Goal: Navigation & Orientation: Understand site structure

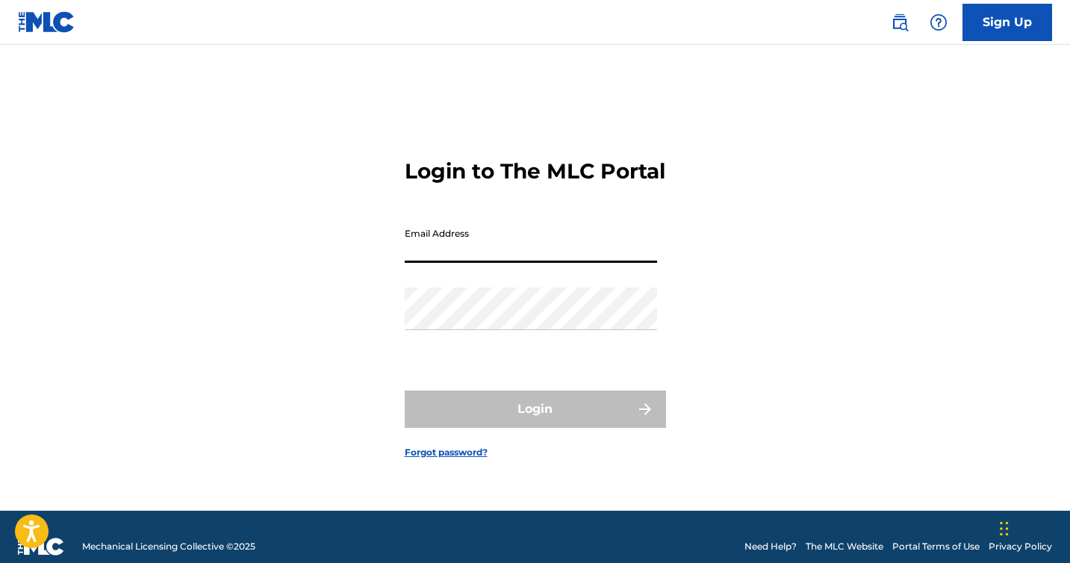
click at [472, 247] on input "Email Address" at bounding box center [531, 241] width 252 height 43
type input "[EMAIL_ADDRESS][DOMAIN_NAME]"
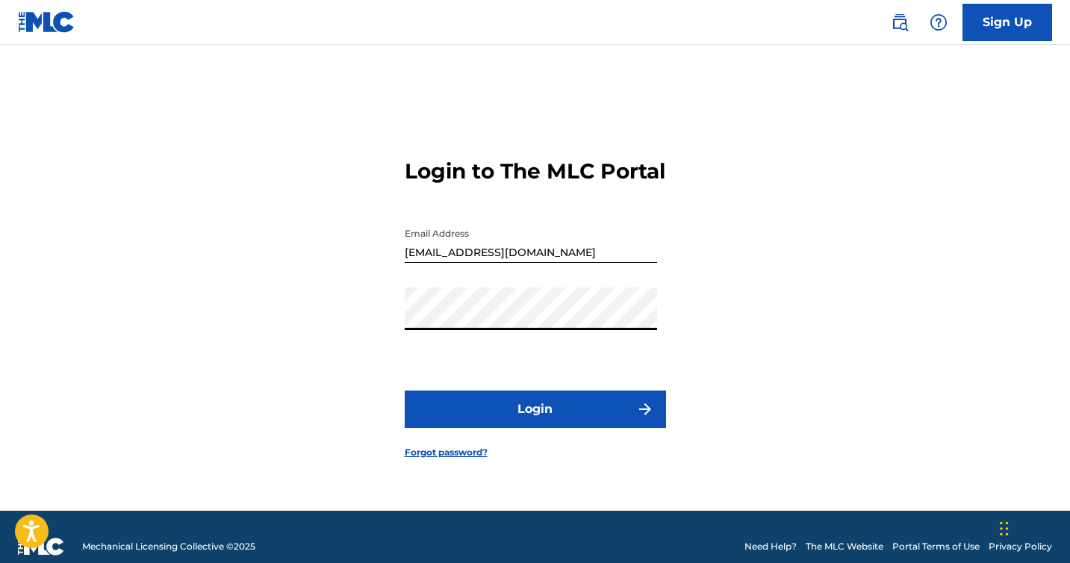
click at [405, 391] on button "Login" at bounding box center [535, 409] width 261 height 37
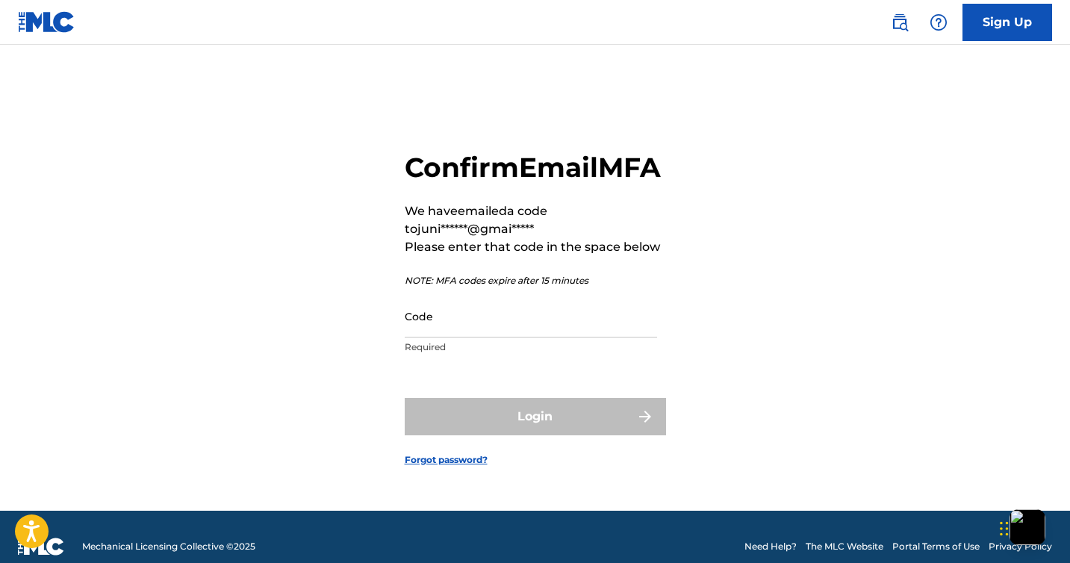
click at [432, 338] on input "Code" at bounding box center [531, 316] width 252 height 43
paste input "957619"
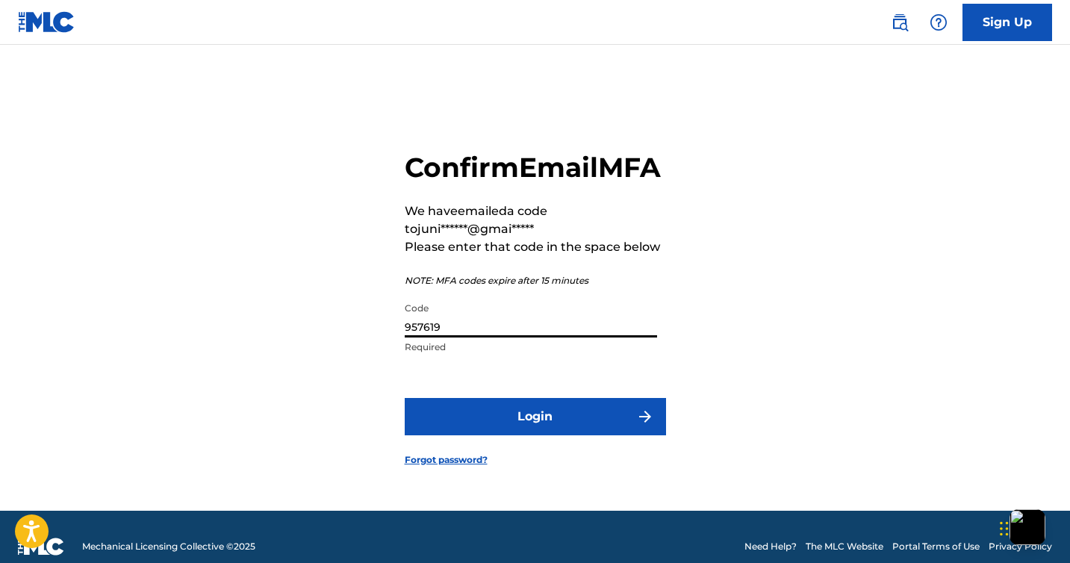
type input "957619"
click at [490, 417] on button "Login" at bounding box center [535, 416] width 261 height 37
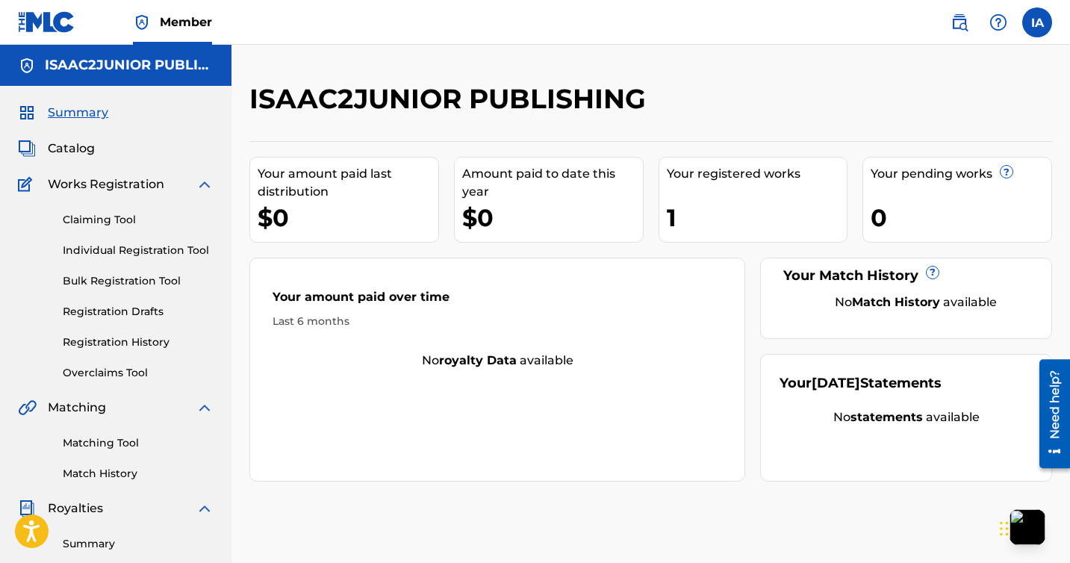
click at [89, 155] on span "Catalog" at bounding box center [71, 149] width 47 height 18
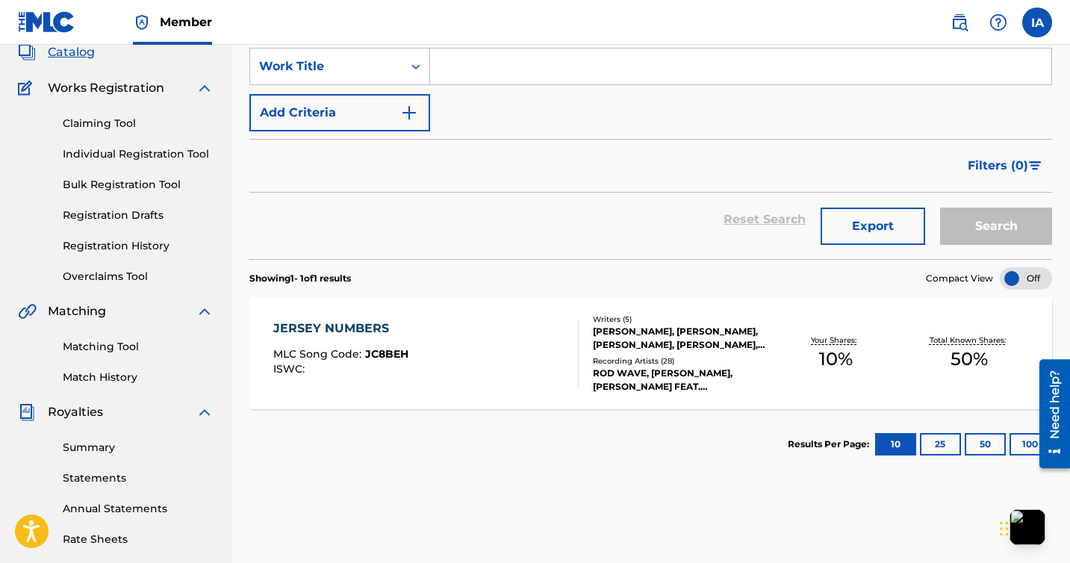
scroll to position [85, 0]
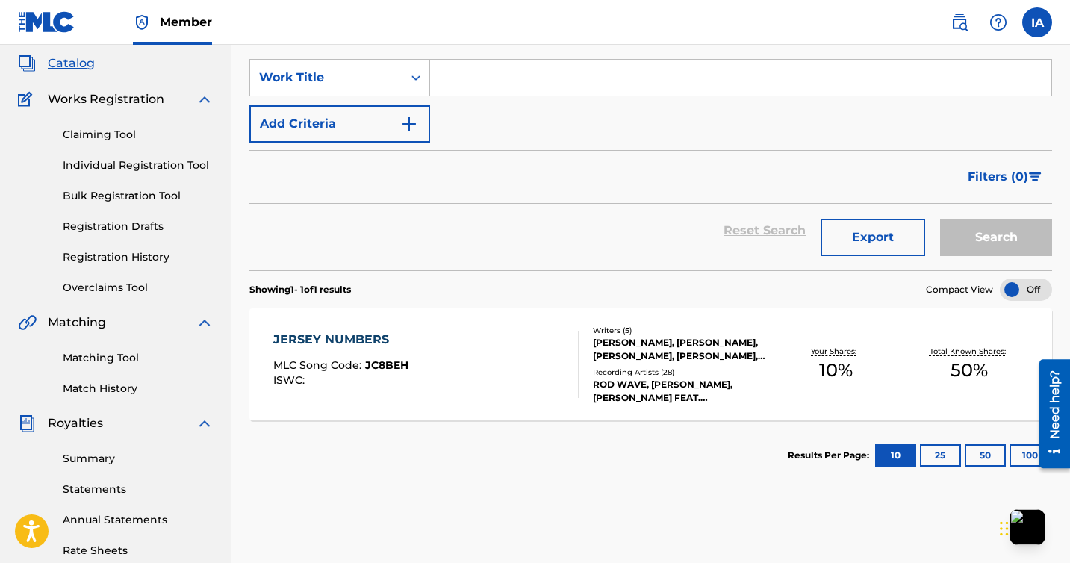
click at [94, 135] on link "Claiming Tool" at bounding box center [138, 135] width 151 height 16
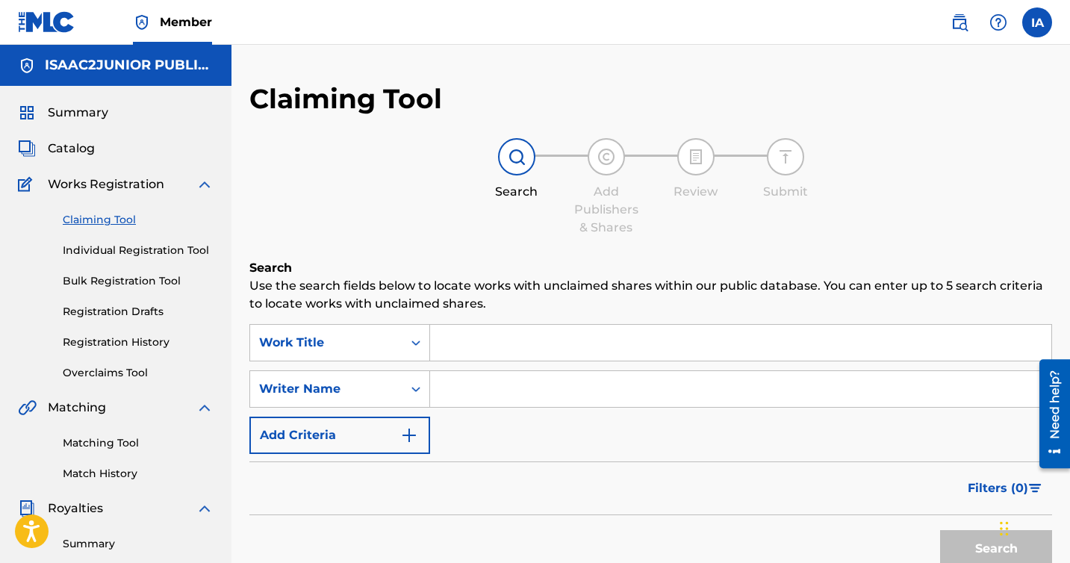
click at [122, 248] on link "Individual Registration Tool" at bounding box center [138, 251] width 151 height 16
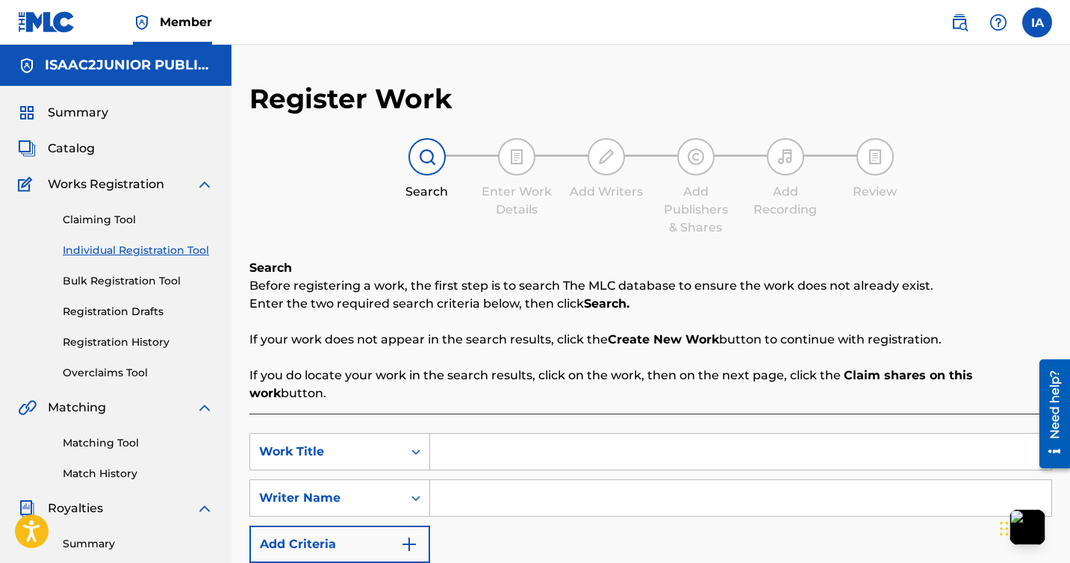
click at [120, 288] on link "Bulk Registration Tool" at bounding box center [138, 281] width 151 height 16
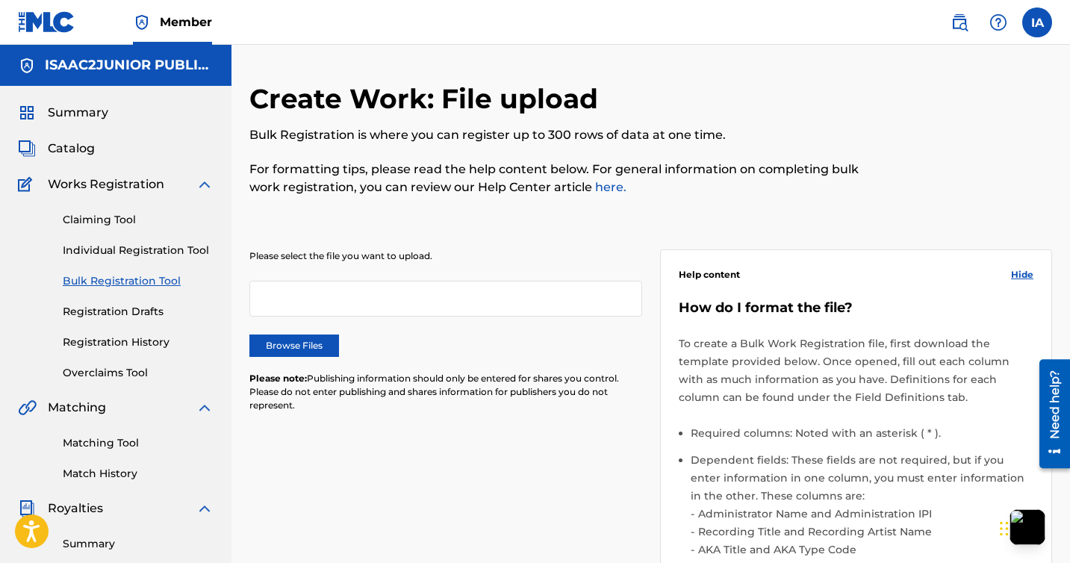
click at [104, 316] on link "Registration Drafts" at bounding box center [138, 312] width 151 height 16
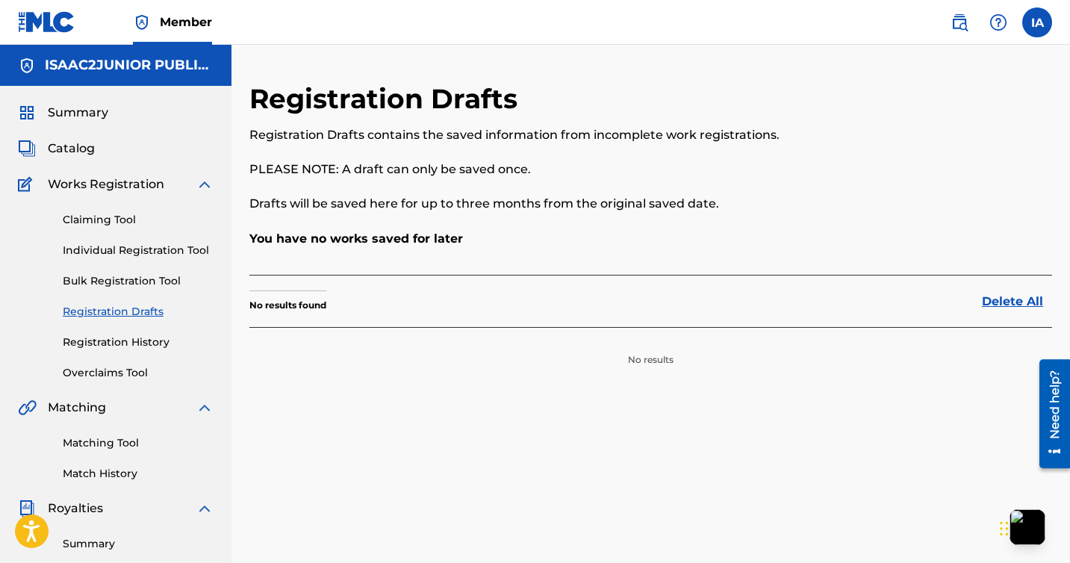
click at [104, 343] on link "Registration History" at bounding box center [138, 343] width 151 height 16
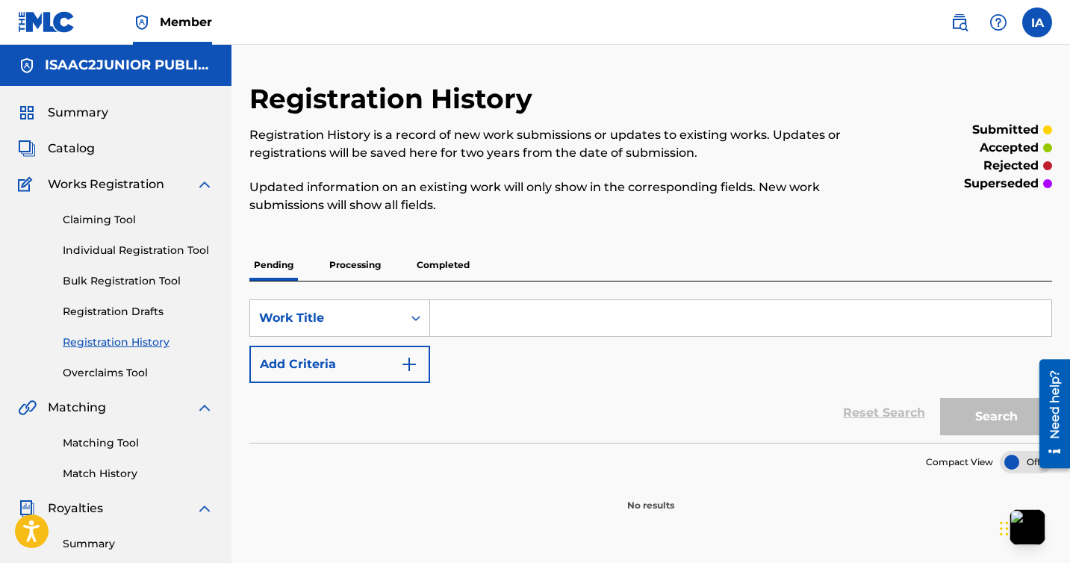
click at [110, 372] on link "Overclaims Tool" at bounding box center [138, 373] width 151 height 16
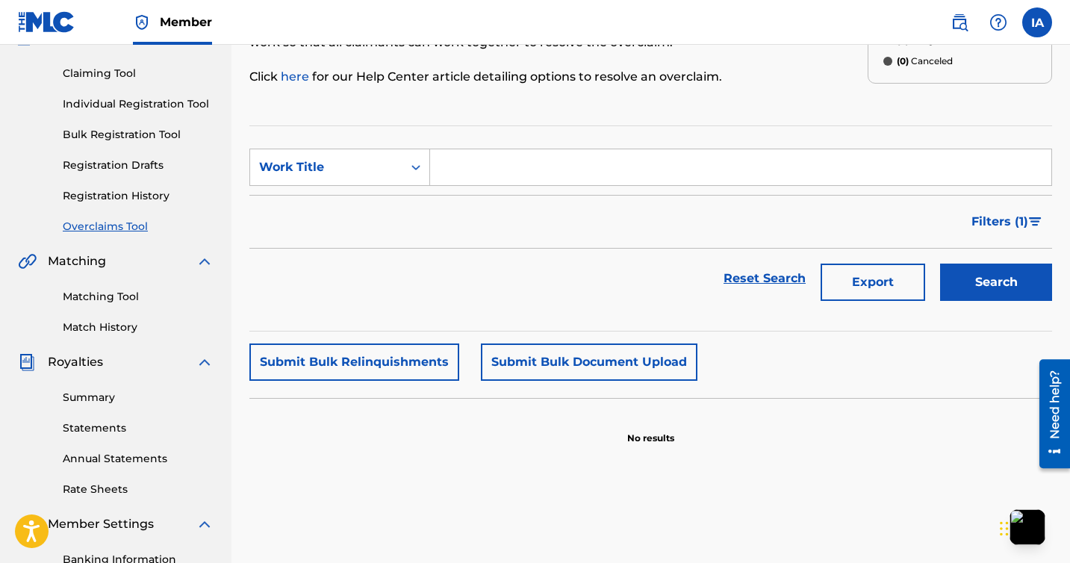
scroll to position [166, 0]
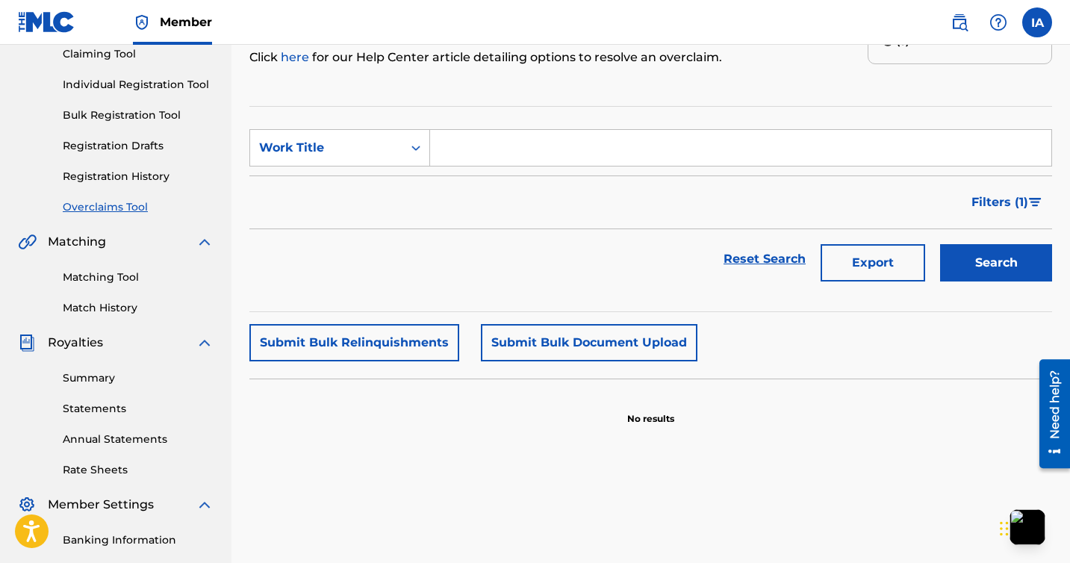
click at [116, 280] on link "Matching Tool" at bounding box center [138, 278] width 151 height 16
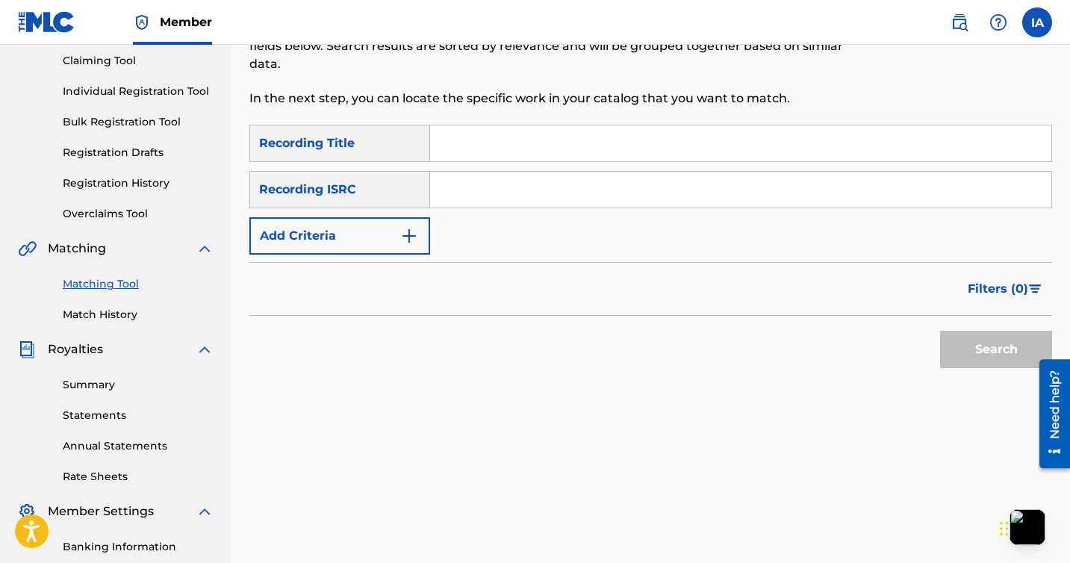
scroll to position [203, 0]
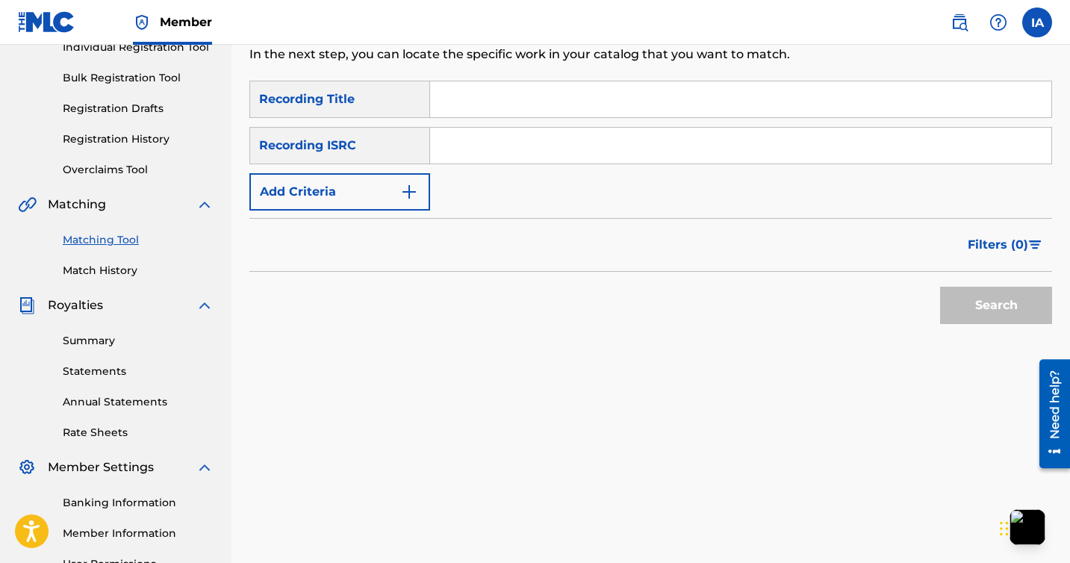
click at [85, 334] on link "Summary" at bounding box center [138, 341] width 151 height 16
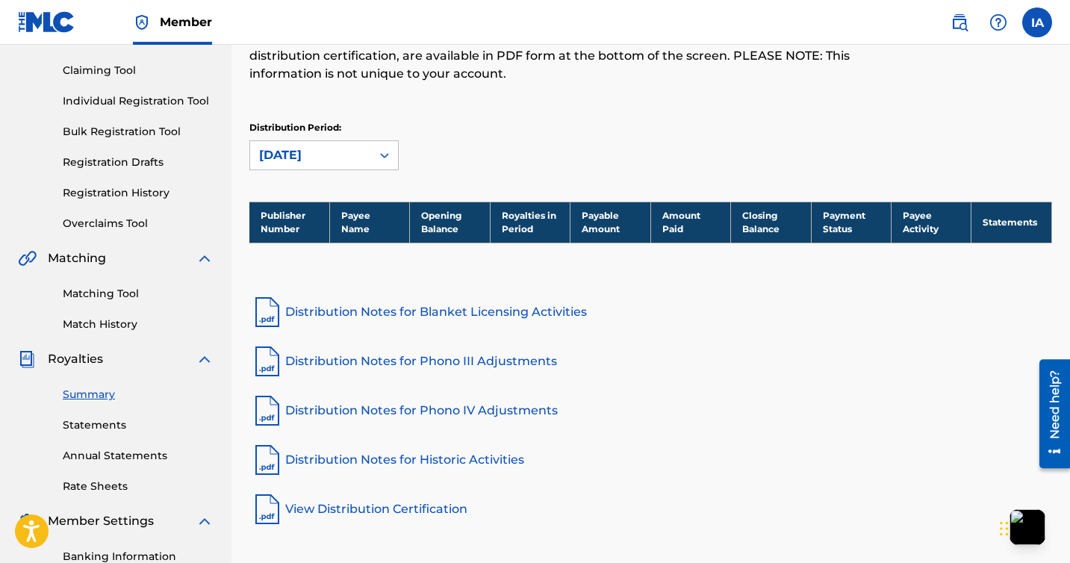
scroll to position [132, 0]
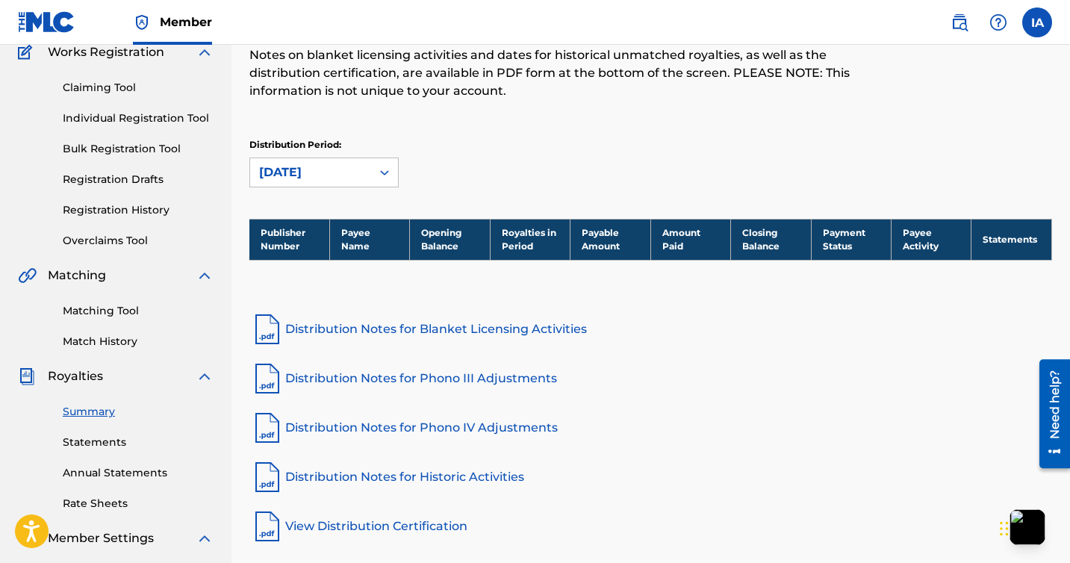
drag, startPoint x: 488, startPoint y: 134, endPoint x: 488, endPoint y: 146, distance: 11.9
click at [488, 146] on div "Royalties Select your desired distribution period from the drop-down menu to se…" at bounding box center [650, 84] width 803 height 269
click at [488, 146] on div "Distribution Period: [DATE]" at bounding box center [650, 162] width 803 height 49
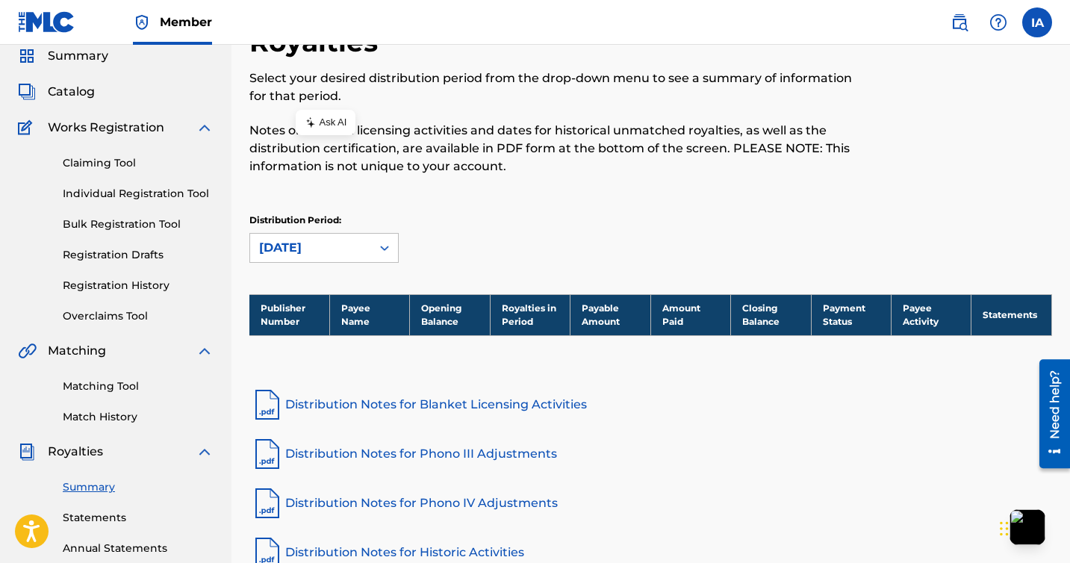
scroll to position [87, 0]
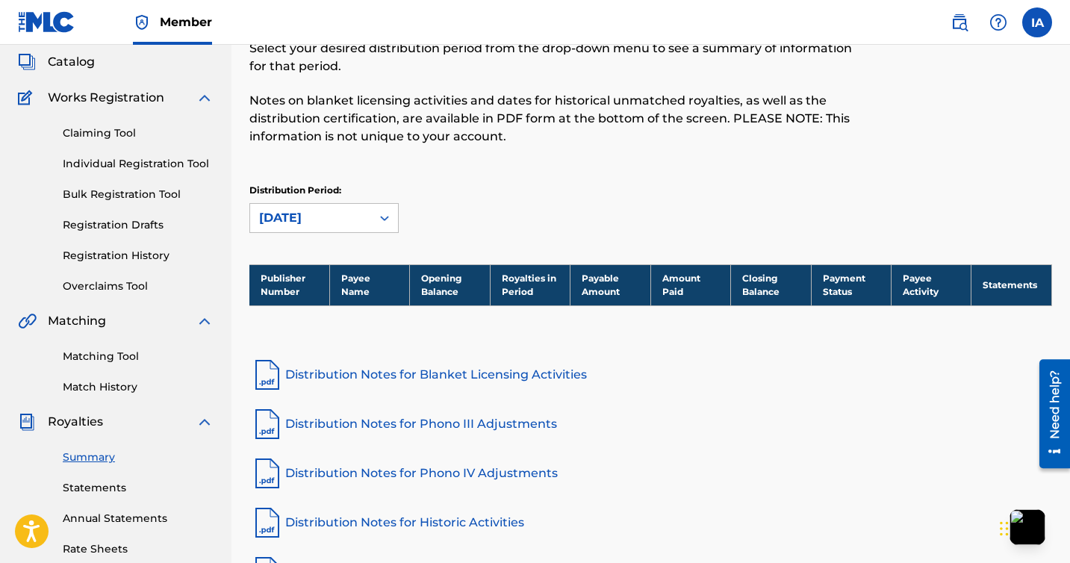
click at [87, 486] on link "Statements" at bounding box center [138, 488] width 151 height 16
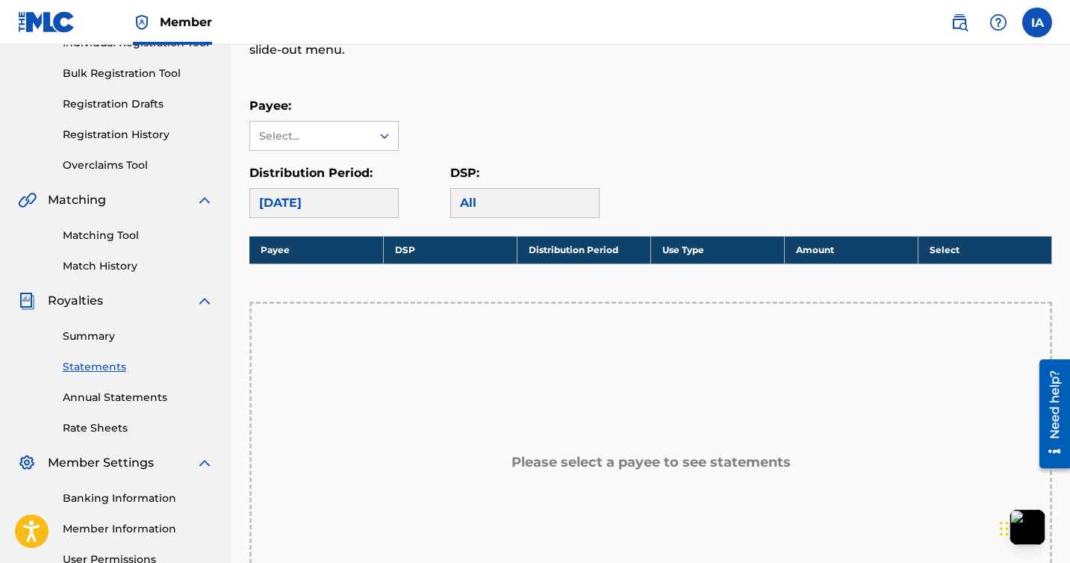
scroll to position [205, 0]
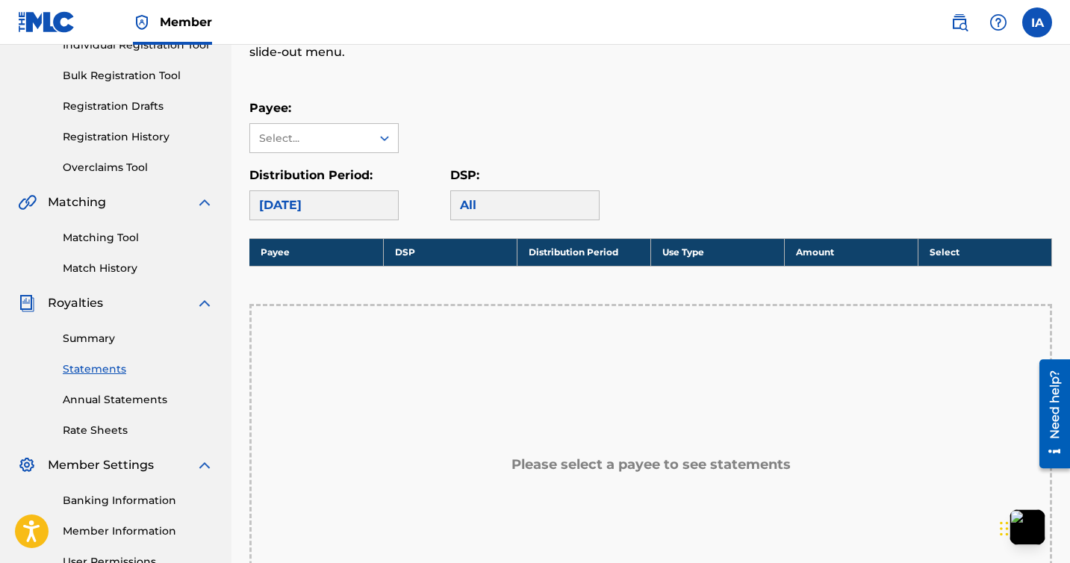
click at [327, 213] on div "[DATE]" at bounding box center [323, 205] width 149 height 30
click at [381, 123] on div "Select..." at bounding box center [323, 138] width 149 height 30
click at [379, 143] on icon at bounding box center [384, 138] width 15 height 15
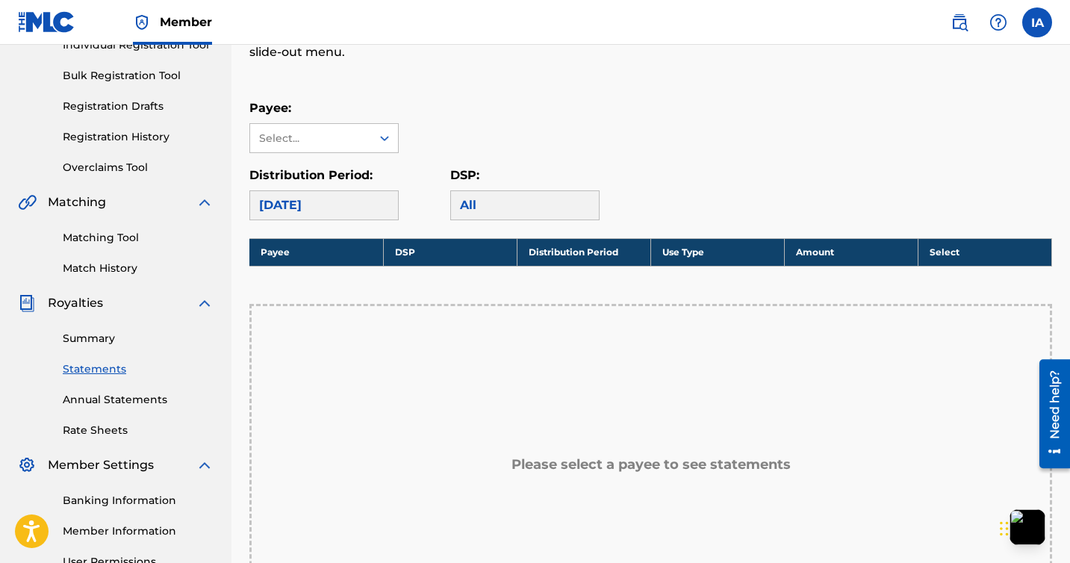
click at [124, 399] on link "Annual Statements" at bounding box center [138, 400] width 151 height 16
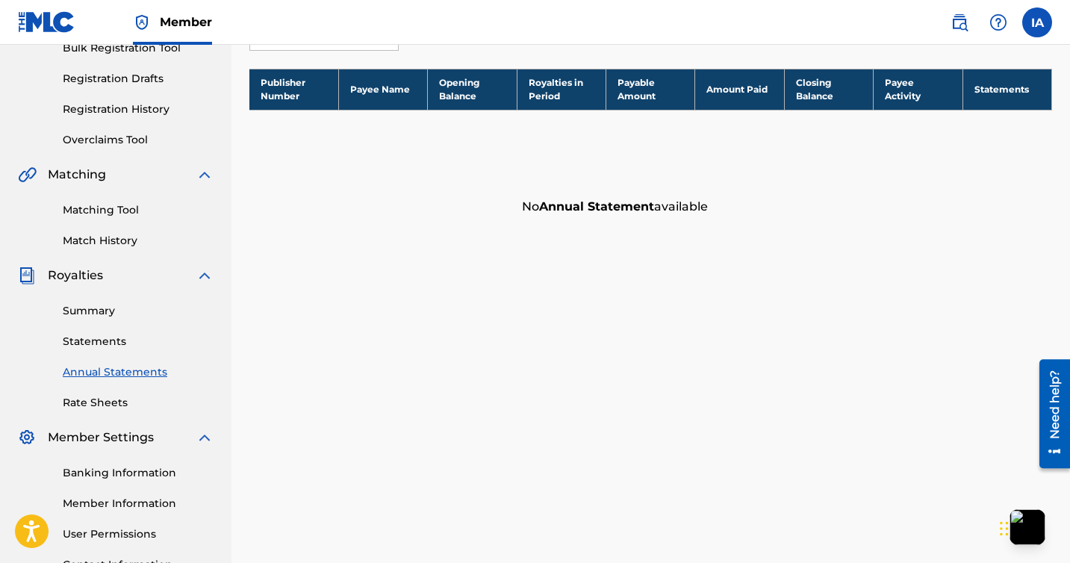
scroll to position [248, 0]
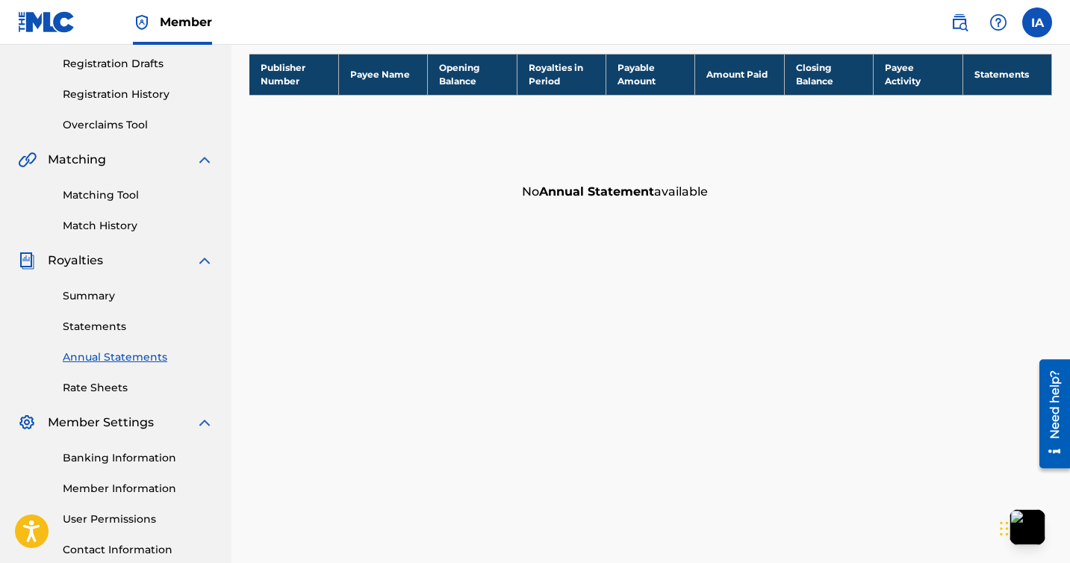
click at [104, 391] on link "Rate Sheets" at bounding box center [138, 388] width 151 height 16
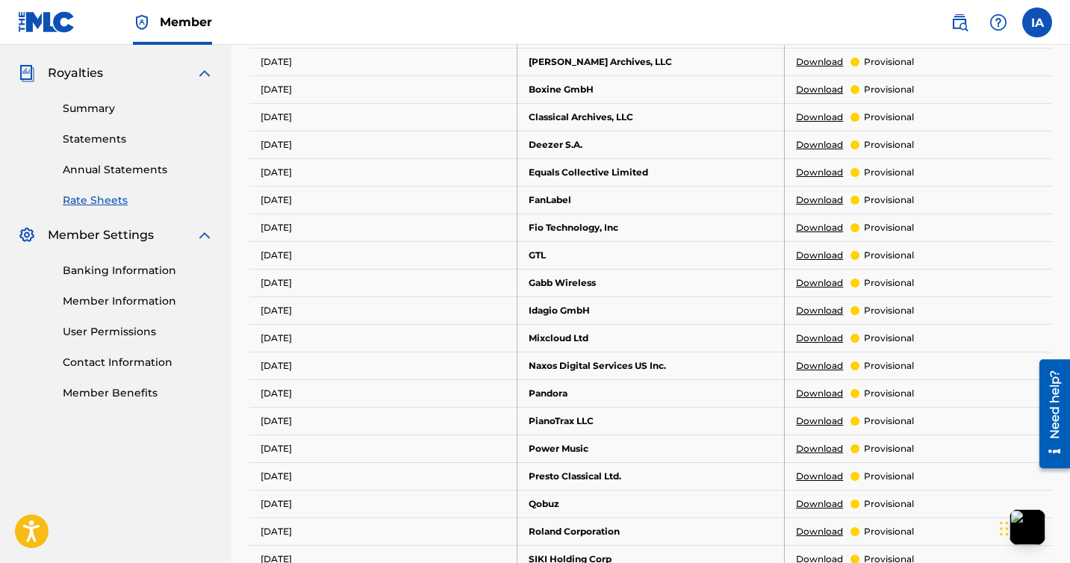
scroll to position [439, 0]
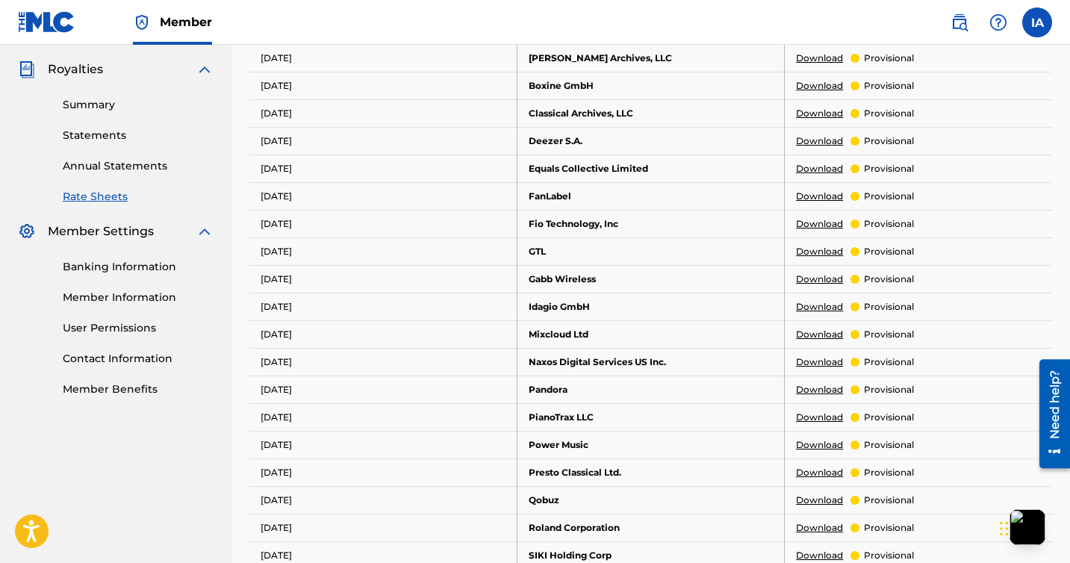
click at [114, 261] on link "Banking Information" at bounding box center [138, 267] width 151 height 16
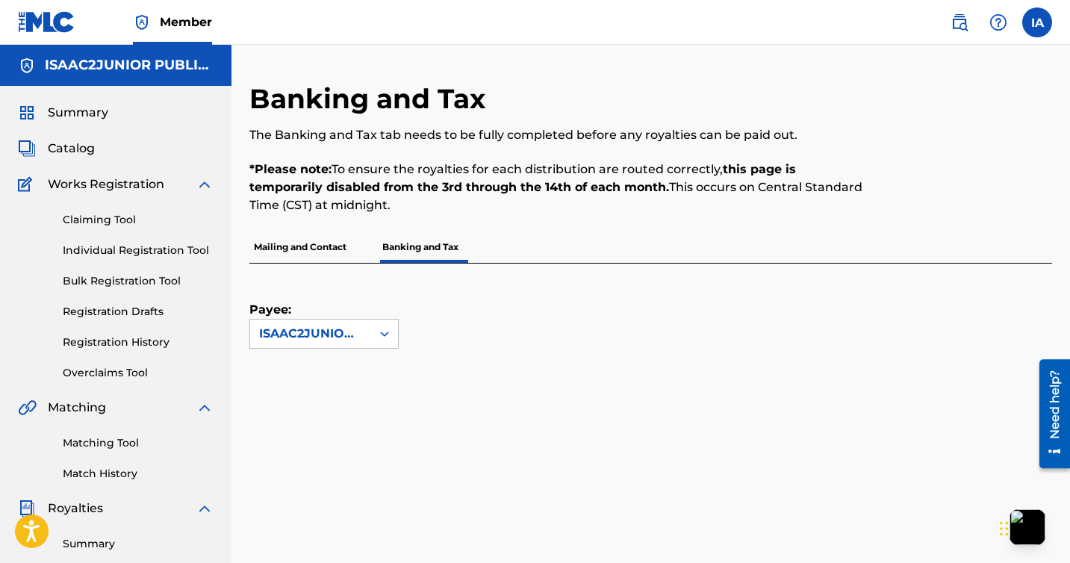
click at [88, 110] on span "Summary" at bounding box center [78, 113] width 60 height 18
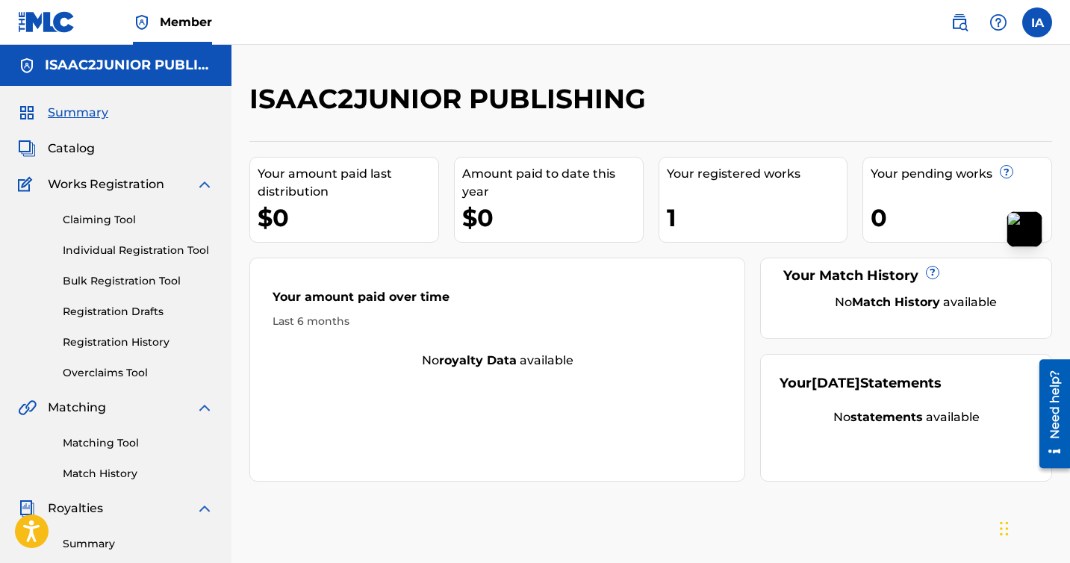
drag, startPoint x: 1018, startPoint y: 533, endPoint x: 1011, endPoint y: 117, distance: 416.8
click at [1011, 117] on body "Accessibility Screen-Reader Guide, Feedback, and Issue Reporting | New window C…" at bounding box center [535, 281] width 1070 height 563
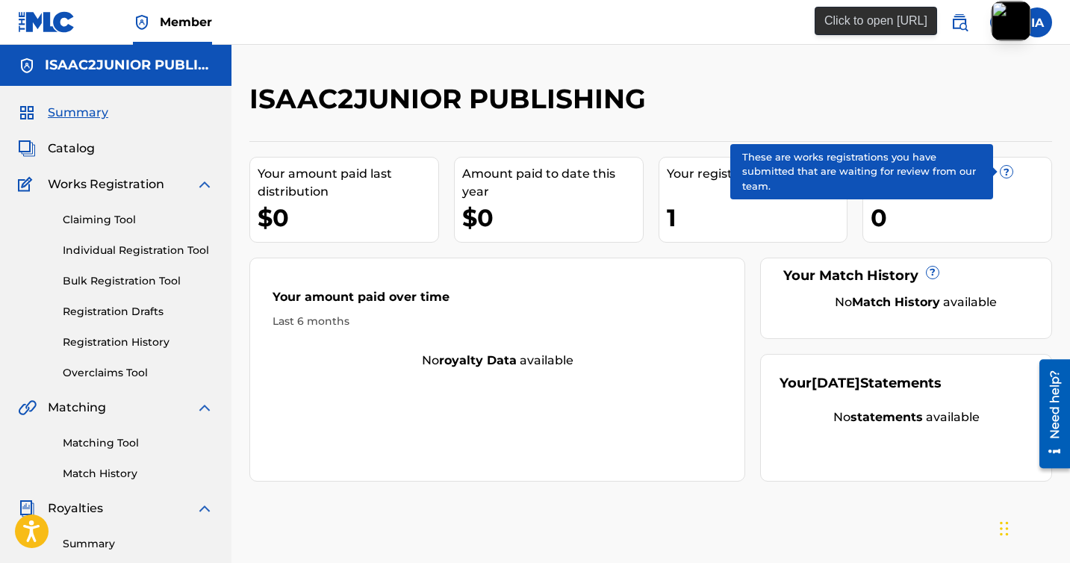
drag, startPoint x: 1023, startPoint y: 111, endPoint x: 1013, endPoint y: 22, distance: 90.1
click at [1013, 22] on button "button" at bounding box center [1012, 21] width 40 height 40
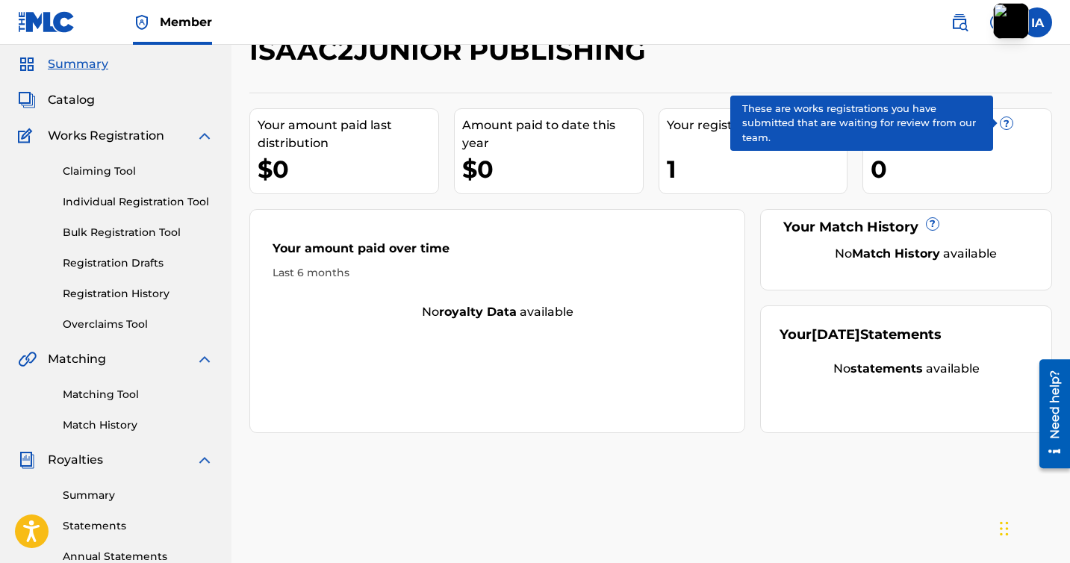
scroll to position [47, 0]
